Goal: Check status: Check status

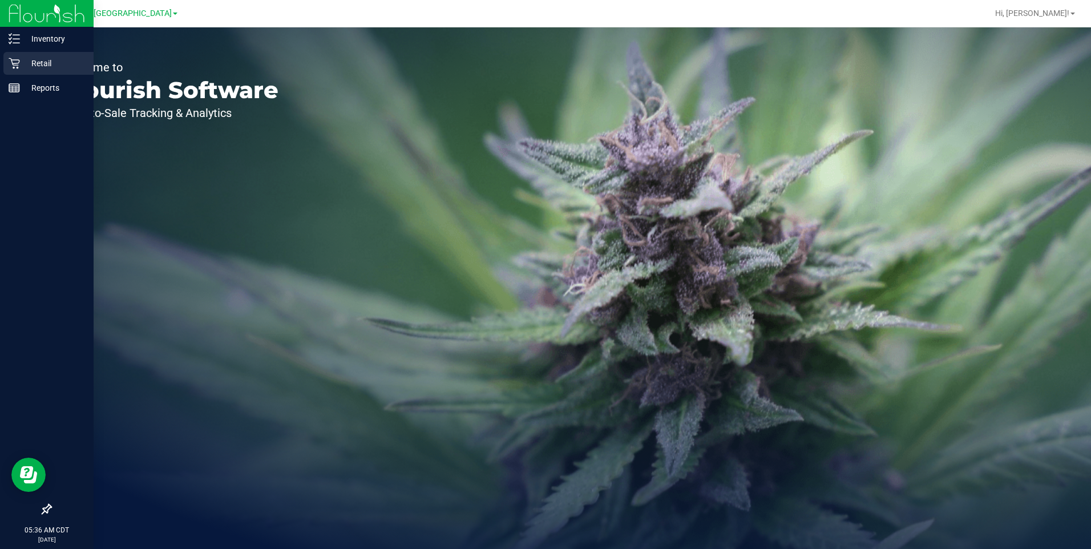
click at [41, 62] on p "Retail" at bounding box center [54, 63] width 68 height 14
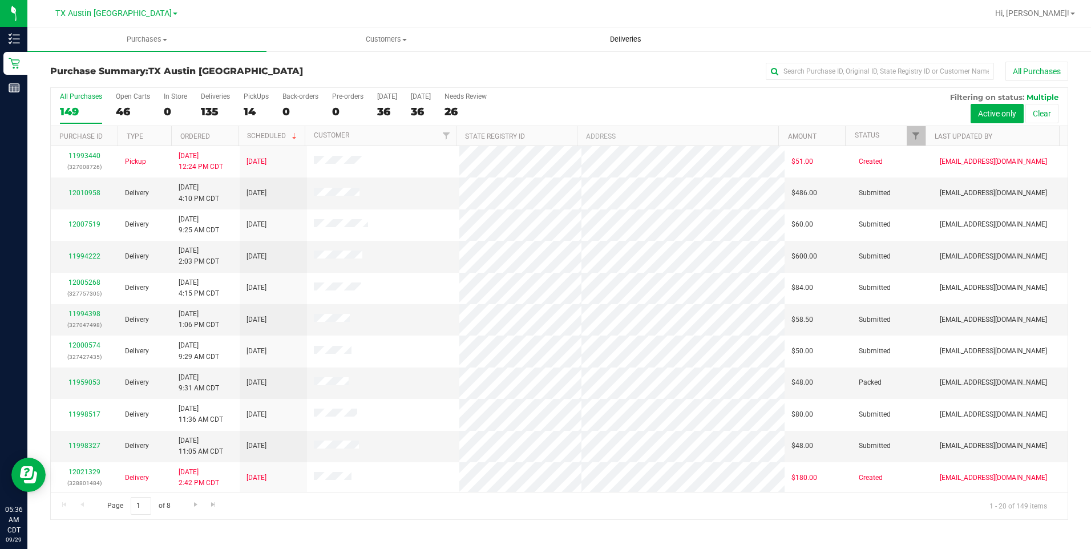
click at [630, 40] on span "Deliveries" at bounding box center [625, 39] width 62 height 10
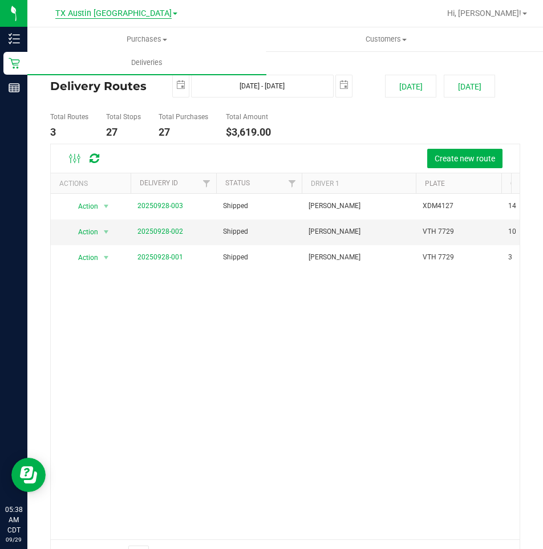
click at [114, 14] on span "TX Austin [GEOGRAPHIC_DATA]" at bounding box center [113, 14] width 116 height 10
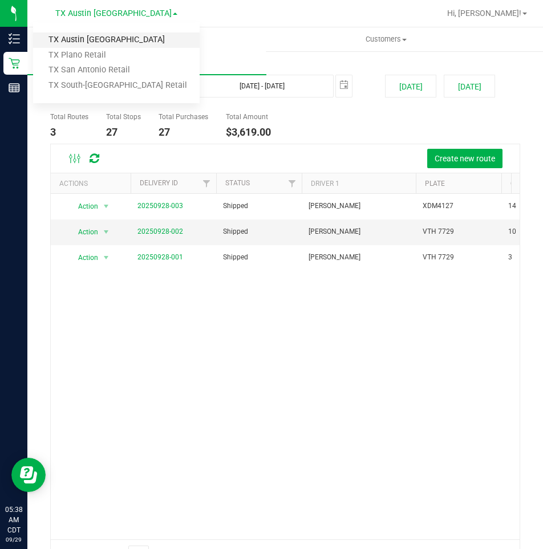
click at [75, 38] on link "TX Austin [GEOGRAPHIC_DATA]" at bounding box center [116, 40] width 167 height 15
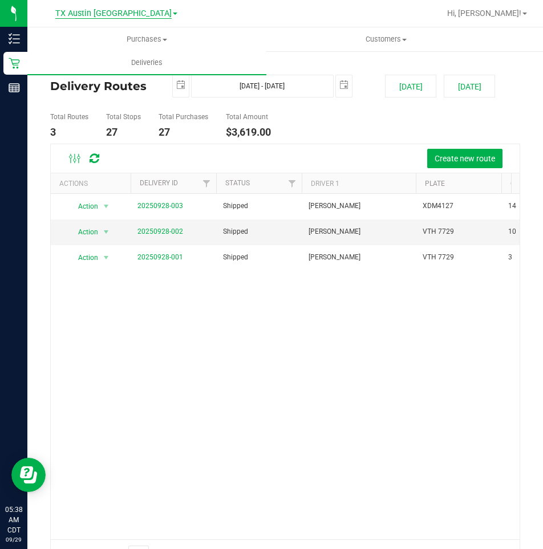
click at [128, 14] on span "TX Austin [GEOGRAPHIC_DATA]" at bounding box center [113, 14] width 116 height 10
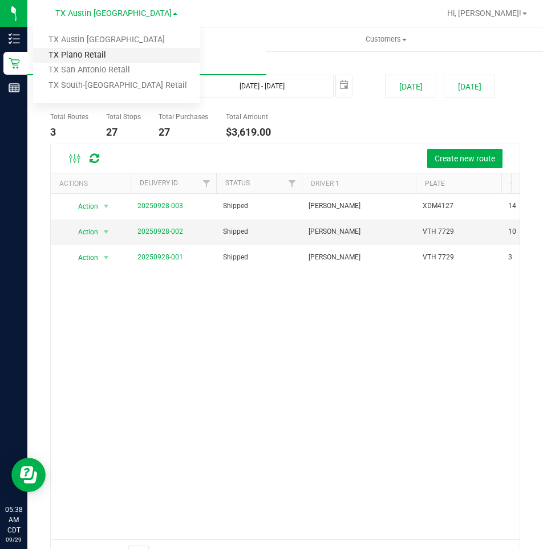
click at [88, 53] on link "TX Plano Retail" at bounding box center [116, 55] width 167 height 15
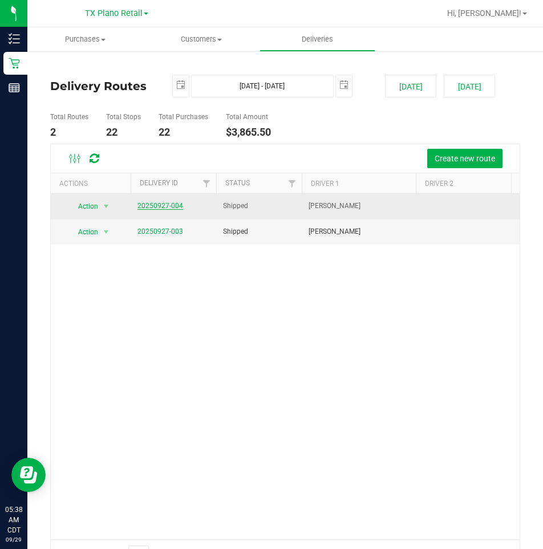
click at [151, 207] on link "20250927-004" at bounding box center [160, 206] width 46 height 8
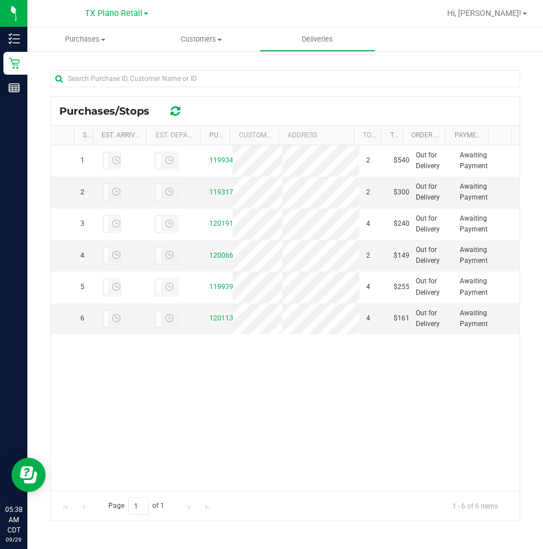
scroll to position [171, 0]
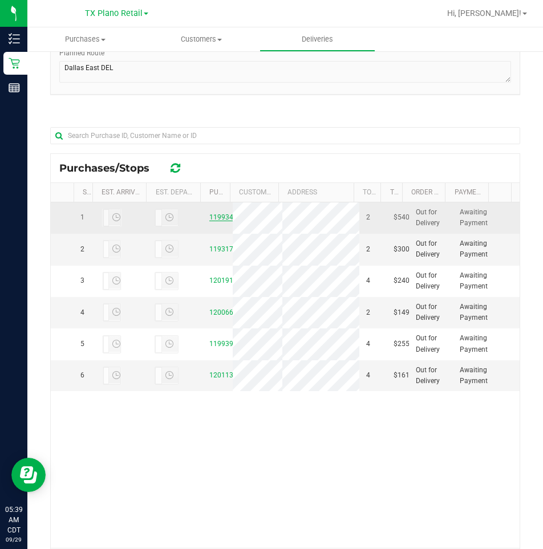
click at [217, 221] on link "11993419" at bounding box center [225, 217] width 32 height 8
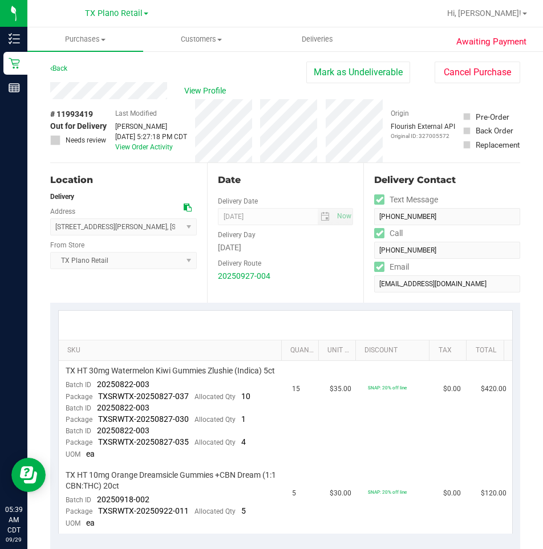
click at [143, 91] on div "View Profile" at bounding box center [178, 90] width 256 height 17
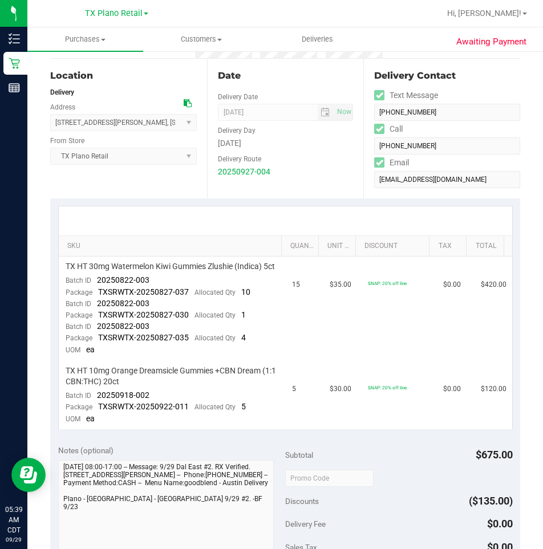
scroll to position [228, 0]
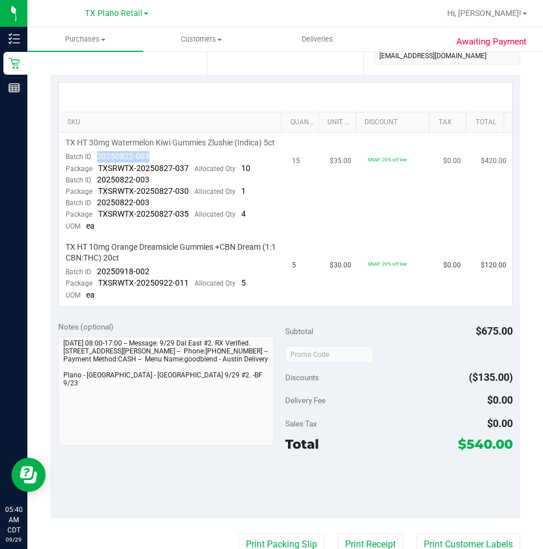
drag, startPoint x: 157, startPoint y: 166, endPoint x: 95, endPoint y: 166, distance: 61.6
click at [95, 166] on td "TX HT 30mg Watermelon Kiwi Gummies Zlushie (Indica) 5ct Batch ID 20250822-003 P…" at bounding box center [172, 185] width 227 height 104
drag, startPoint x: 158, startPoint y: 282, endPoint x: 96, endPoint y: 285, distance: 62.2
click at [96, 285] on td "TX HT 10mg Orange Dreamsicle Gummies +CBN Dream (1:1 CBN:THC) 20ct Batch ID 202…" at bounding box center [172, 271] width 227 height 68
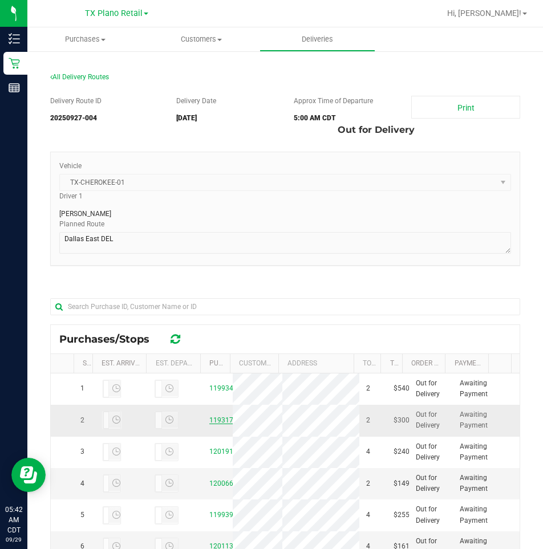
click at [213, 424] on link "11931754" at bounding box center [225, 420] width 32 height 8
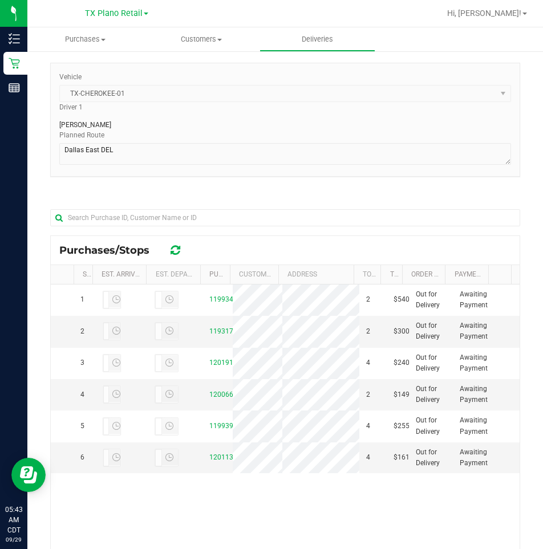
scroll to position [114, 0]
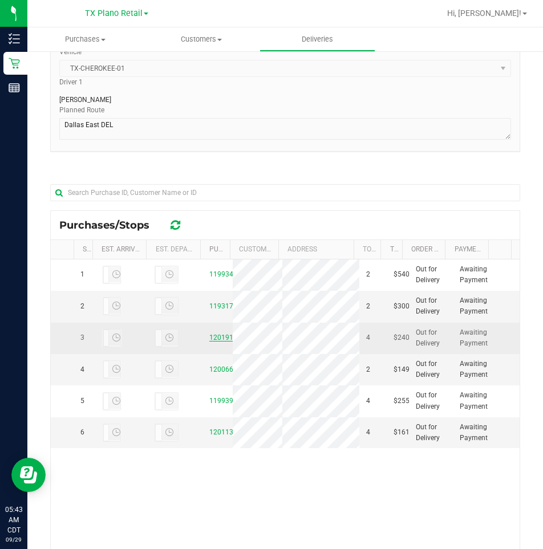
click at [217, 342] on link "12019158" at bounding box center [225, 338] width 32 height 8
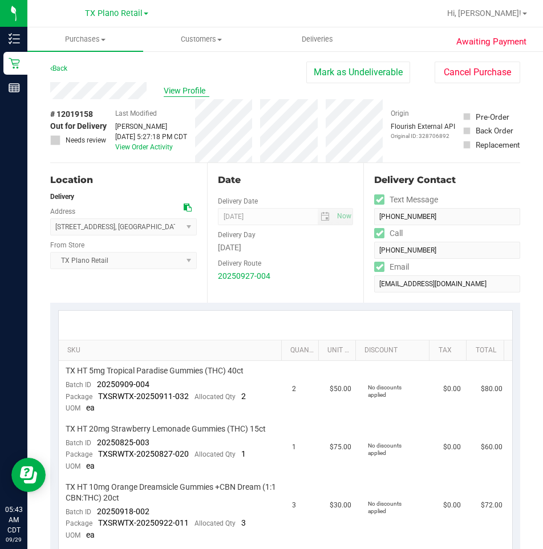
click at [189, 90] on span "View Profile" at bounding box center [187, 91] width 46 height 12
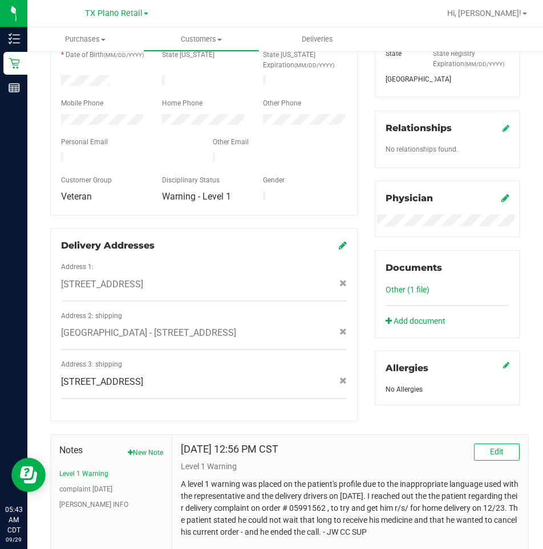
scroll to position [293, 0]
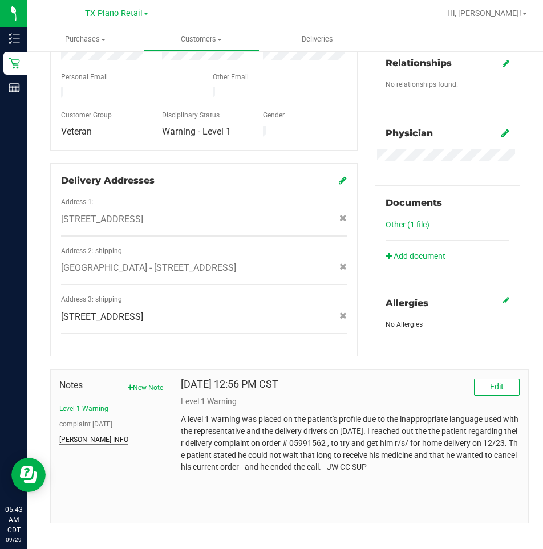
click at [83, 435] on button "[PERSON_NAME] INFO" at bounding box center [93, 440] width 69 height 10
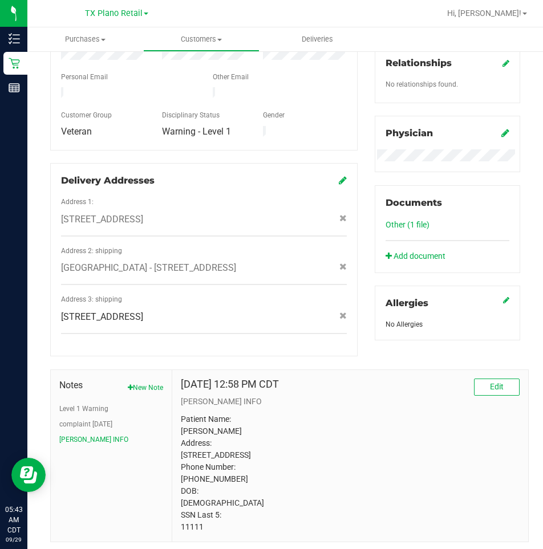
scroll to position [324, 0]
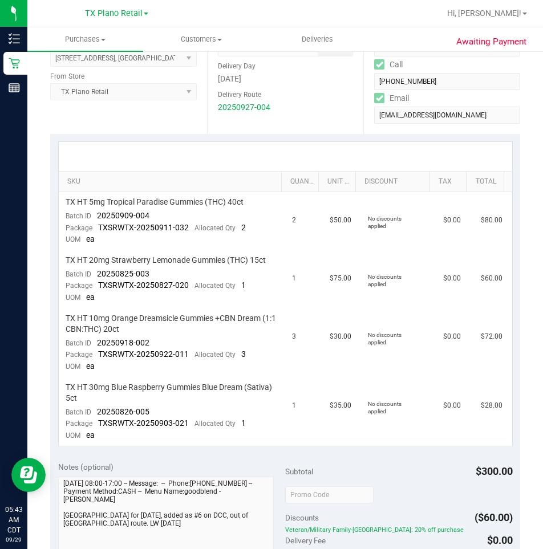
scroll to position [171, 0]
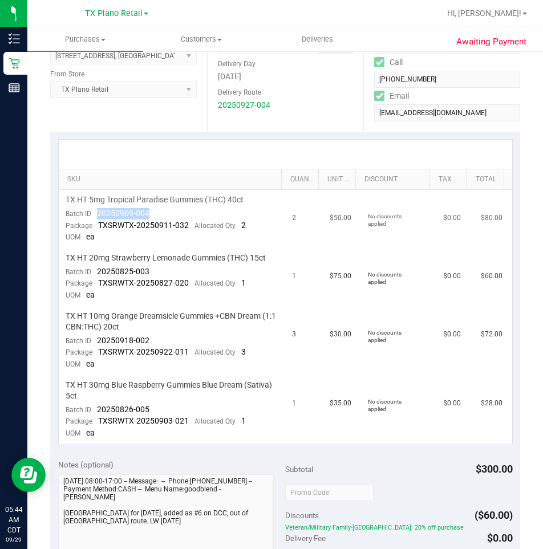
drag, startPoint x: 161, startPoint y: 214, endPoint x: 98, endPoint y: 217, distance: 63.4
click at [98, 217] on td "TX HT 5mg Tropical Paradise Gummies (THC) 40ct Batch ID 20250909-004 Package TX…" at bounding box center [172, 219] width 227 height 58
drag, startPoint x: 159, startPoint y: 271, endPoint x: 95, endPoint y: 274, distance: 64.0
click at [95, 274] on td "TX HT 20mg Strawberry Lemonade Gummies (THC) 15ct Batch ID 20250825-003 Package…" at bounding box center [172, 277] width 227 height 58
drag, startPoint x: 154, startPoint y: 340, endPoint x: 92, endPoint y: 341, distance: 62.2
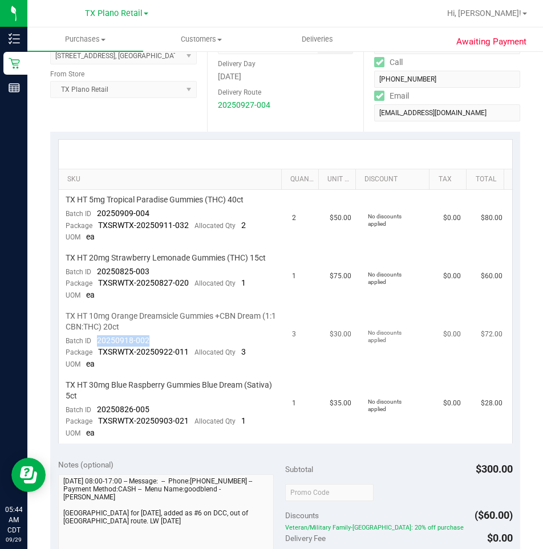
click at [92, 341] on td "TX HT 10mg Orange Dreamsicle Gummies +CBN Dream (1:1 CBN:THC) 20ct Batch ID 202…" at bounding box center [172, 340] width 227 height 69
drag, startPoint x: 154, startPoint y: 410, endPoint x: 94, endPoint y: 412, distance: 59.9
click at [94, 412] on td "TX HT 30mg Blue Raspberry Gummies Blue Dream (Sativa) 5ct Batch ID 20250826-005…" at bounding box center [172, 409] width 227 height 68
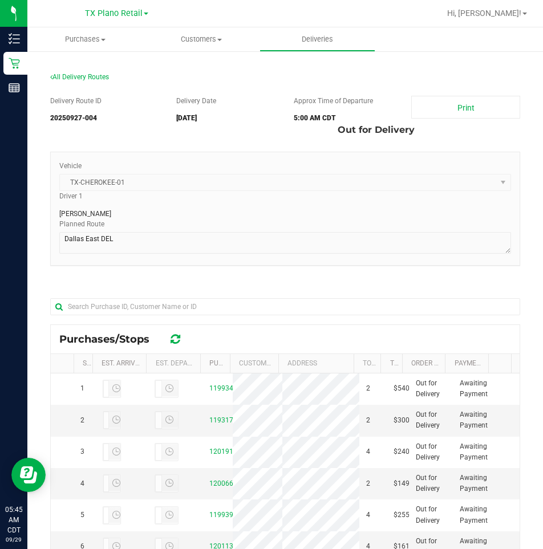
scroll to position [114, 0]
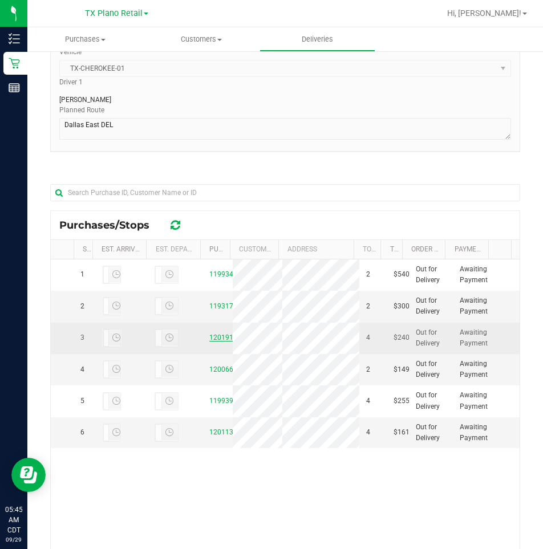
click at [213, 342] on link "12019158" at bounding box center [225, 338] width 32 height 8
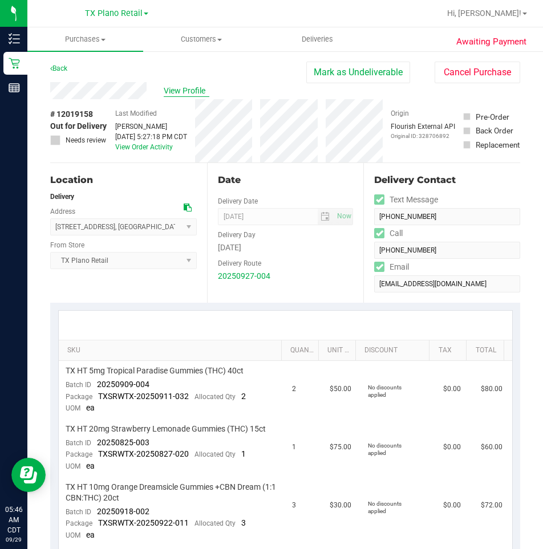
click at [188, 90] on span "View Profile" at bounding box center [187, 91] width 46 height 12
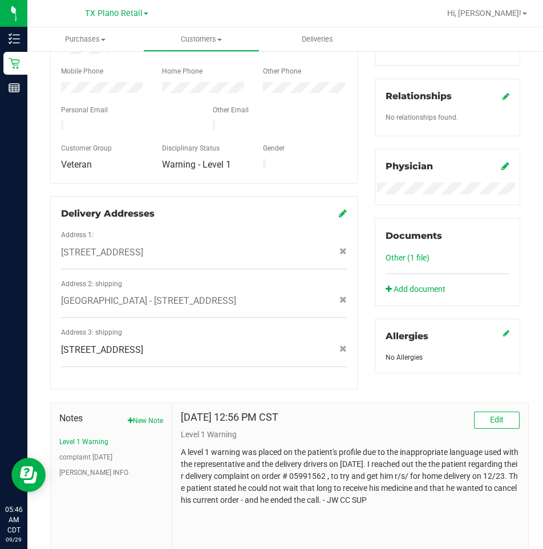
scroll to position [293, 0]
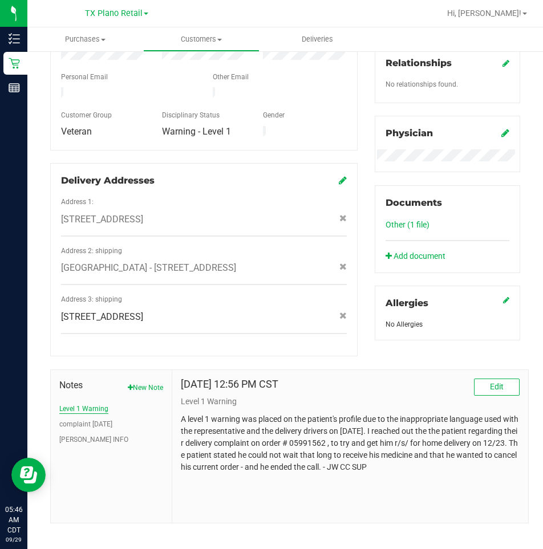
click at [92, 404] on button "Level 1 Warning" at bounding box center [83, 409] width 49 height 10
click at [84, 419] on button "complaint [DATE]" at bounding box center [85, 424] width 53 height 10
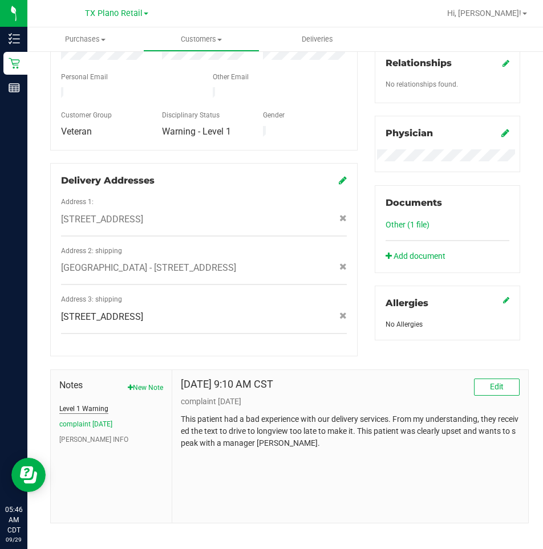
click at [84, 404] on button "Level 1 Warning" at bounding box center [83, 409] width 49 height 10
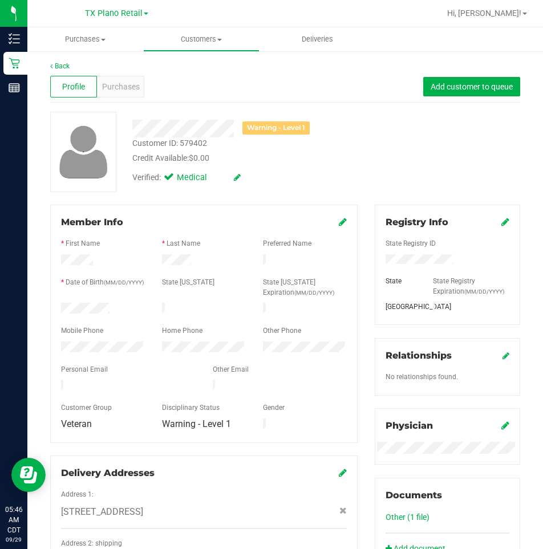
scroll to position [0, 0]
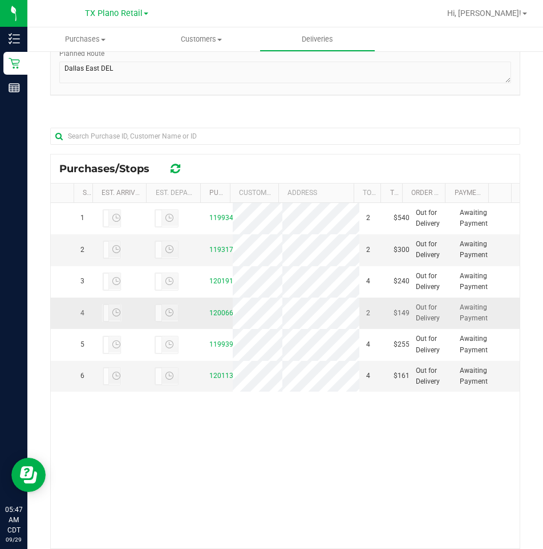
scroll to position [171, 0]
click at [217, 317] on link "12006604" at bounding box center [225, 313] width 32 height 8
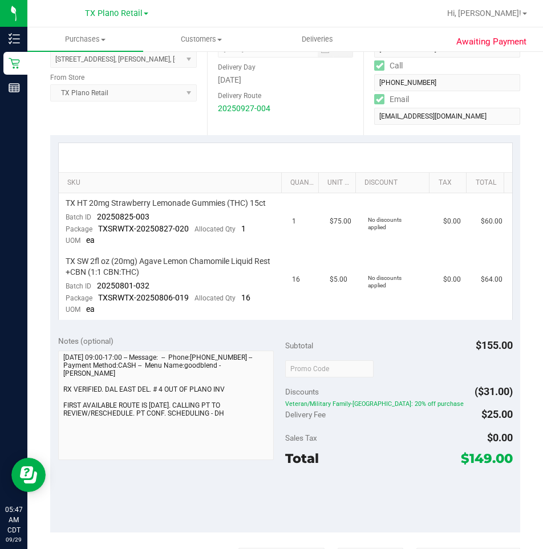
scroll to position [228, 0]
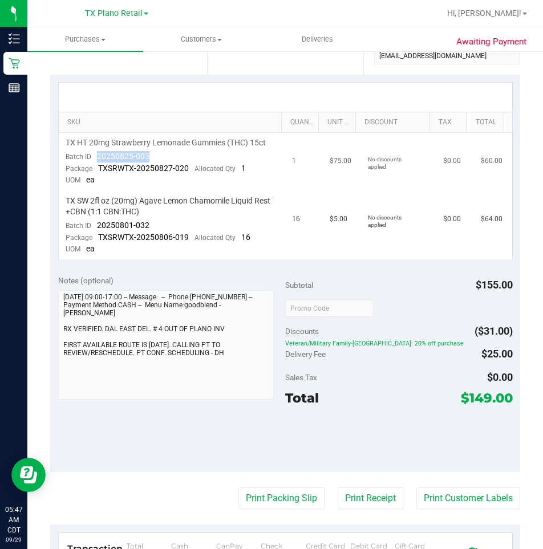
drag, startPoint x: 158, startPoint y: 155, endPoint x: 96, endPoint y: 157, distance: 62.2
click at [96, 157] on td "TX HT 20mg Strawberry Lemonade Gummies (THC) 15ct Batch ID 20250825-003 Package…" at bounding box center [172, 162] width 227 height 58
drag, startPoint x: 151, startPoint y: 224, endPoint x: 96, endPoint y: 228, distance: 55.5
click at [96, 228] on td "TX SW 2fl oz (20mg) Agave Lemon Chamomile Liquid Rest +CBN (1:1 CBN:THC) Batch …" at bounding box center [172, 225] width 227 height 68
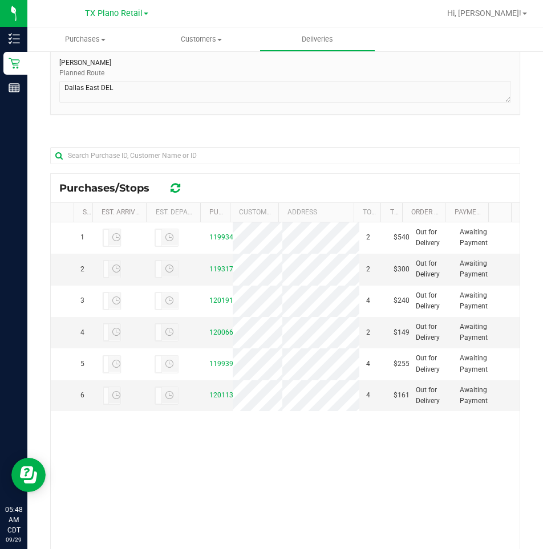
scroll to position [171, 0]
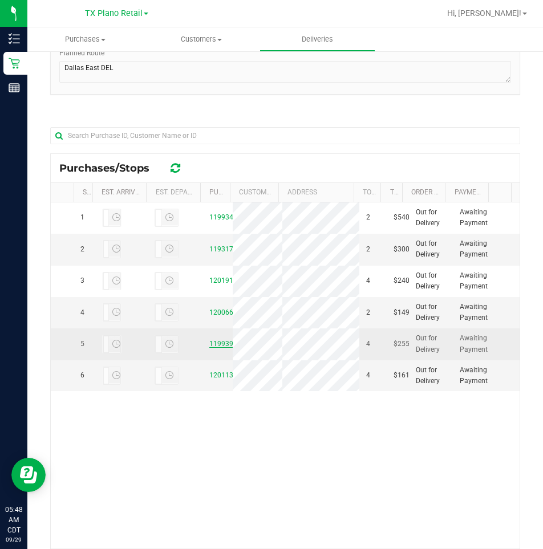
click at [225, 348] on link "11993960" at bounding box center [225, 344] width 32 height 8
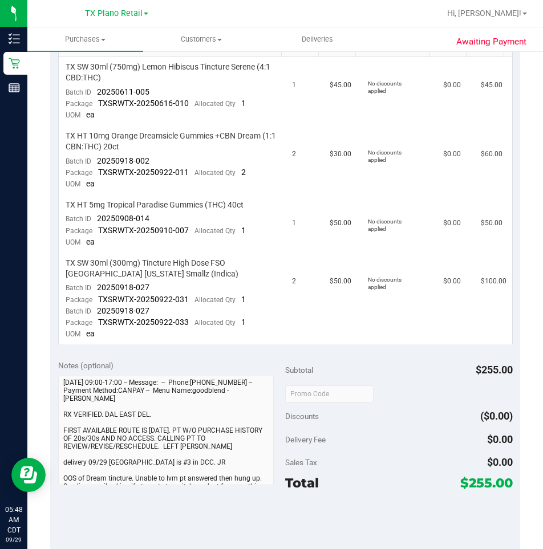
scroll to position [285, 0]
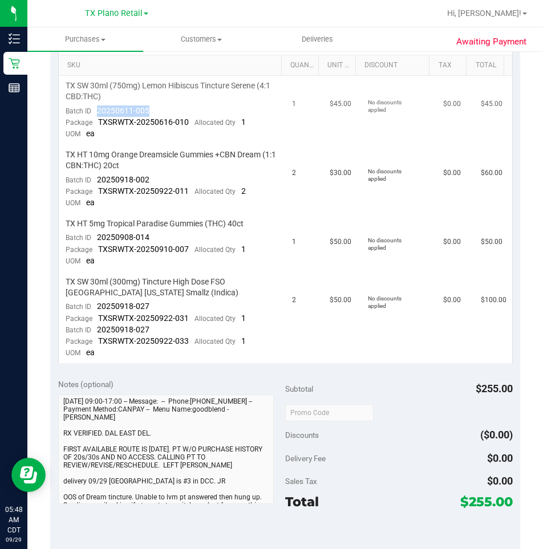
drag, startPoint x: 154, startPoint y: 108, endPoint x: 96, endPoint y: 111, distance: 57.7
click at [96, 111] on td "TX SW 30ml (750mg) Lemon Hibiscus Tincture Serene (4:1 CBD:THC) Batch ID 202506…" at bounding box center [172, 110] width 227 height 69
drag, startPoint x: 155, startPoint y: 181, endPoint x: 92, endPoint y: 183, distance: 62.2
click at [92, 183] on td "TX HT 10mg Orange Dreamsicle Gummies +CBN Dream (1:1 CBN:THC) 20ct Batch ID 202…" at bounding box center [172, 179] width 227 height 69
drag, startPoint x: 151, startPoint y: 238, endPoint x: 96, endPoint y: 238, distance: 54.8
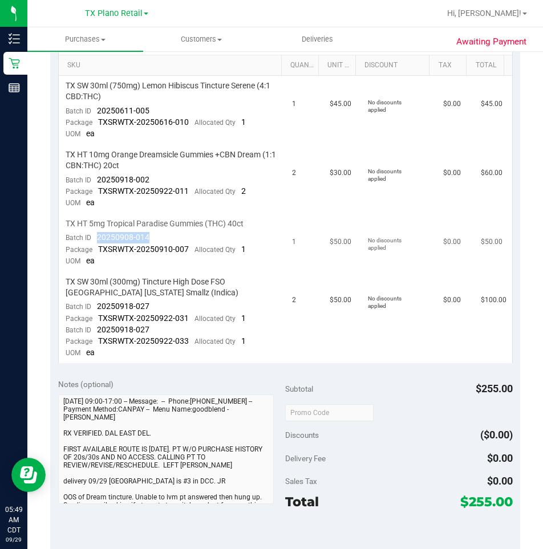
click at [96, 238] on td "TX HT 5mg Tropical Paradise Gummies (THC) 40ct Batch ID 20250908-014 Package TX…" at bounding box center [172, 243] width 227 height 58
drag, startPoint x: 152, startPoint y: 306, endPoint x: 95, endPoint y: 311, distance: 57.3
click at [95, 311] on td "TX SW 30ml (300mg) Tincture High Dose FSO [GEOGRAPHIC_DATA] [US_STATE] Smallz (…" at bounding box center [172, 317] width 227 height 91
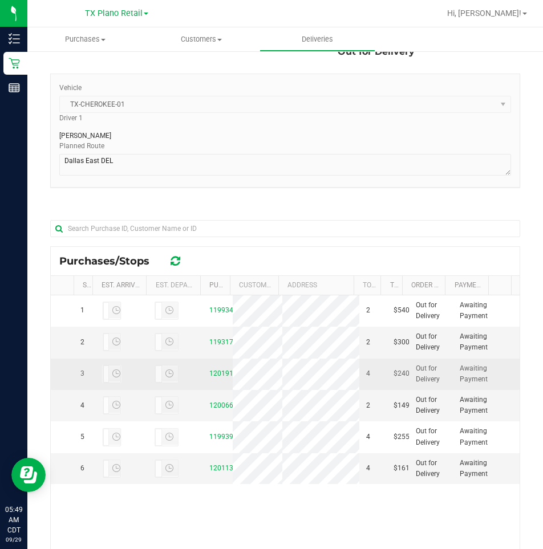
scroll to position [230, 0]
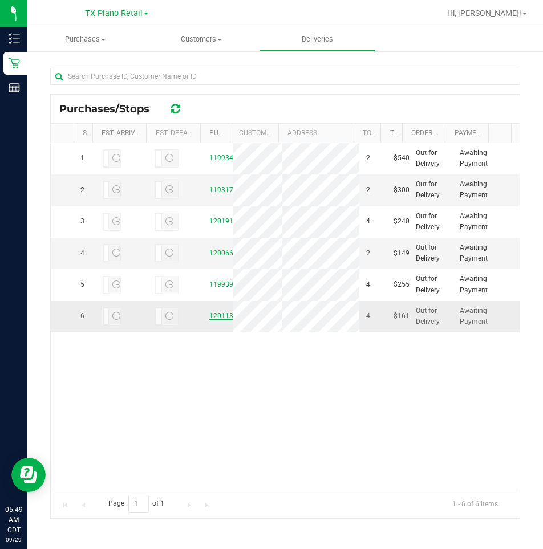
click at [210, 320] on link "12011376" at bounding box center [225, 316] width 32 height 8
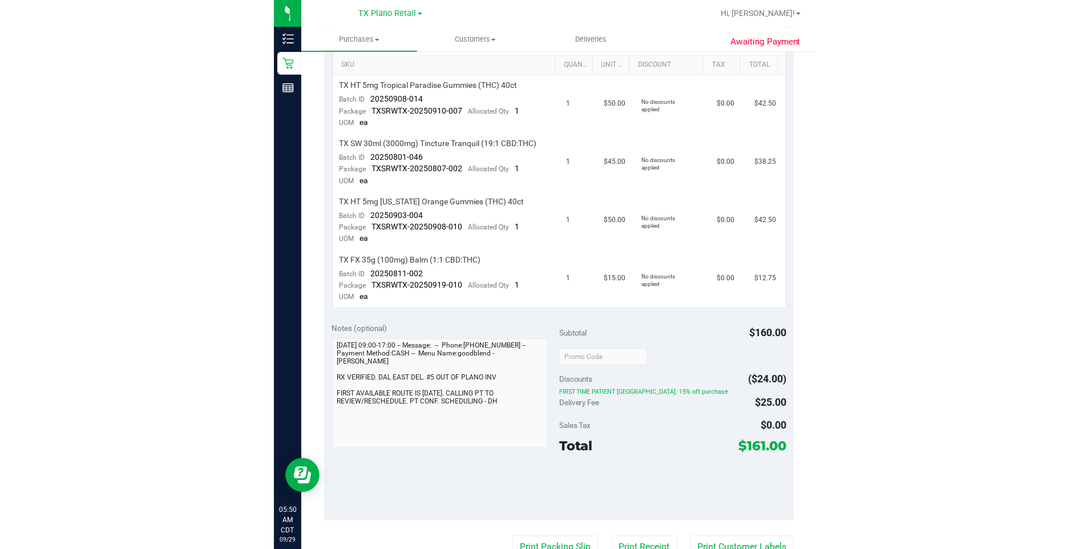
scroll to position [228, 0]
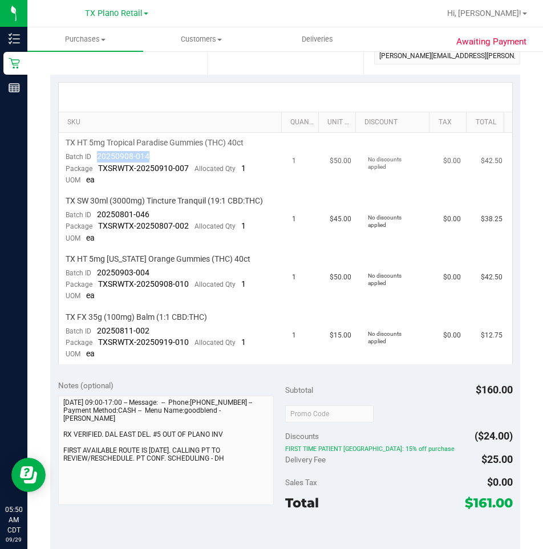
drag, startPoint x: 157, startPoint y: 155, endPoint x: 99, endPoint y: 159, distance: 58.3
click at [99, 159] on td "TX HT 5mg Tropical Paradise Gummies (THC) 40ct Batch ID 20250908-014 Package TX…" at bounding box center [172, 162] width 227 height 58
drag, startPoint x: 149, startPoint y: 215, endPoint x: 96, endPoint y: 215, distance: 53.6
click at [96, 215] on td "TX SW 30ml (3000mg) Tincture Tranquil (19:1 CBD:THC) Batch ID 20250801-046 Pack…" at bounding box center [172, 220] width 227 height 58
drag, startPoint x: 160, startPoint y: 272, endPoint x: 95, endPoint y: 272, distance: 65.0
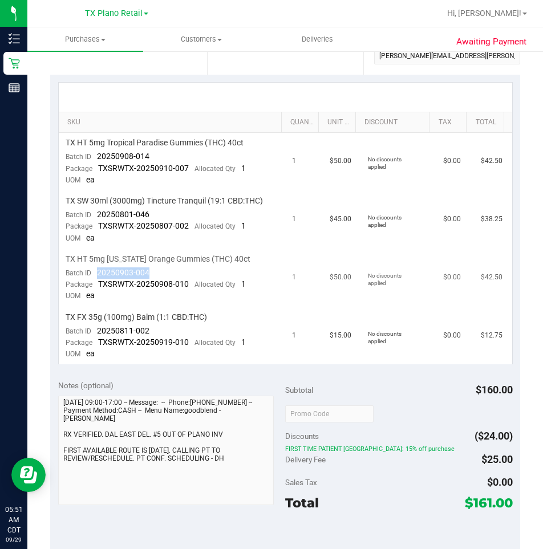
click at [95, 272] on td "TX HT 5mg [US_STATE] Orange Gummies (THC) 40ct Batch ID 20250903-004 Package TX…" at bounding box center [172, 278] width 227 height 58
drag, startPoint x: 159, startPoint y: 332, endPoint x: 96, endPoint y: 331, distance: 62.2
click at [96, 331] on td "TX FX 35g (100mg) Balm (1:1 CBD:THC) Batch ID 20250811-002 Package TXSRWTX-2025…" at bounding box center [172, 336] width 227 height 58
